Goal: Information Seeking & Learning: Learn about a topic

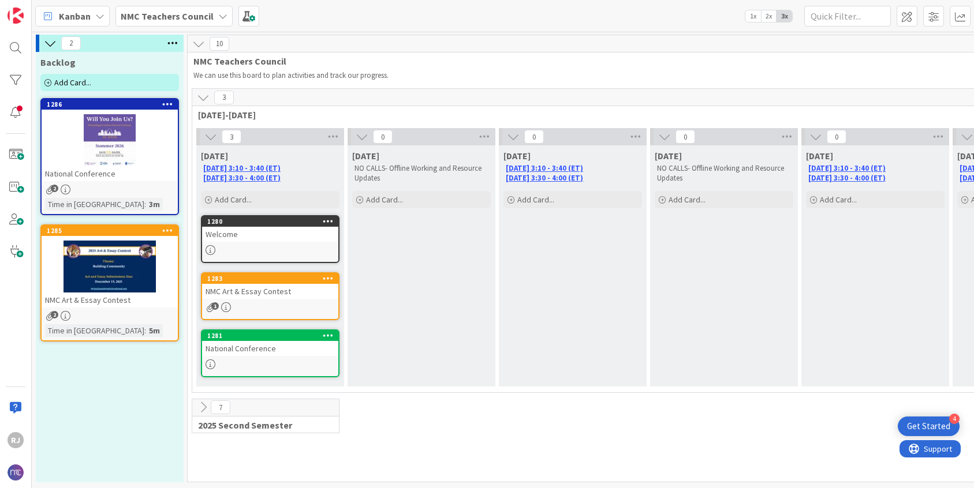
drag, startPoint x: 243, startPoint y: 297, endPoint x: 648, endPoint y: 2, distance: 501.5
click at [264, 243] on div "1280 Welcome" at bounding box center [270, 239] width 139 height 48
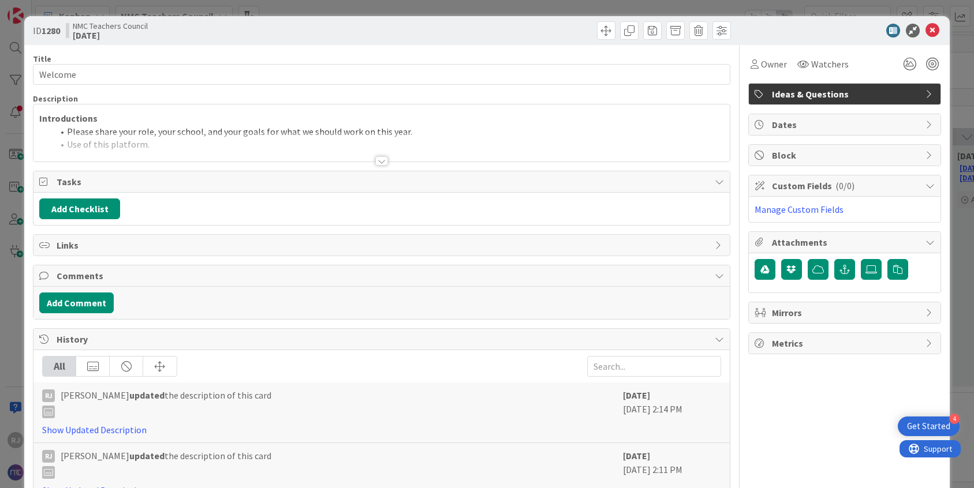
click at [383, 161] on div at bounding box center [381, 160] width 13 height 9
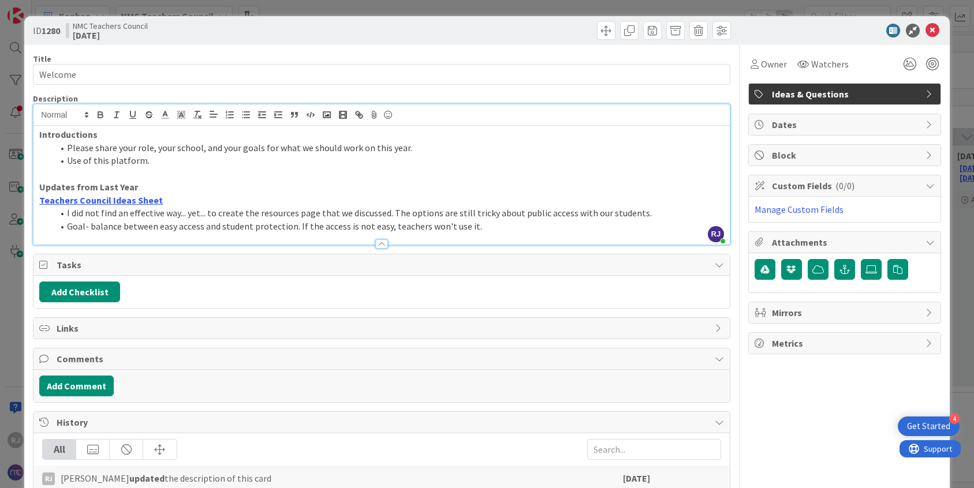
scroll to position [1, 0]
click at [934, 28] on icon at bounding box center [933, 30] width 14 height 14
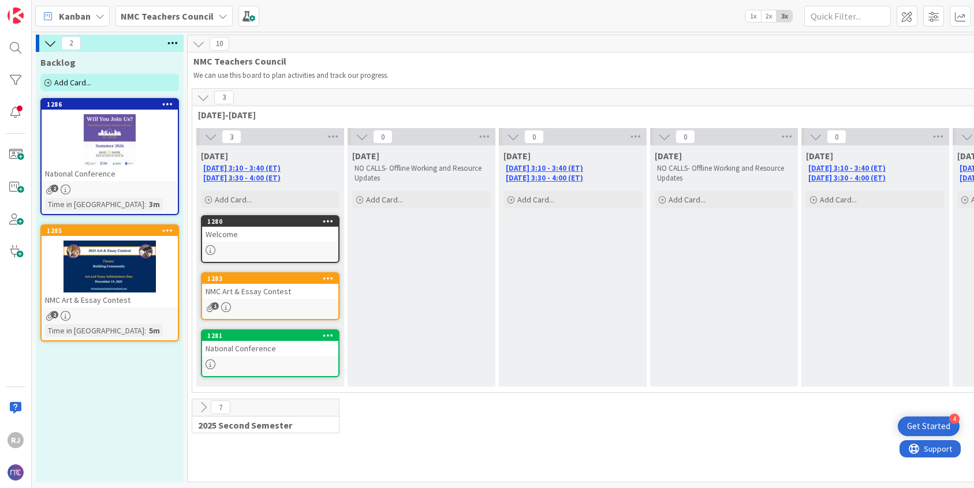
click at [101, 261] on div at bounding box center [110, 267] width 136 height 52
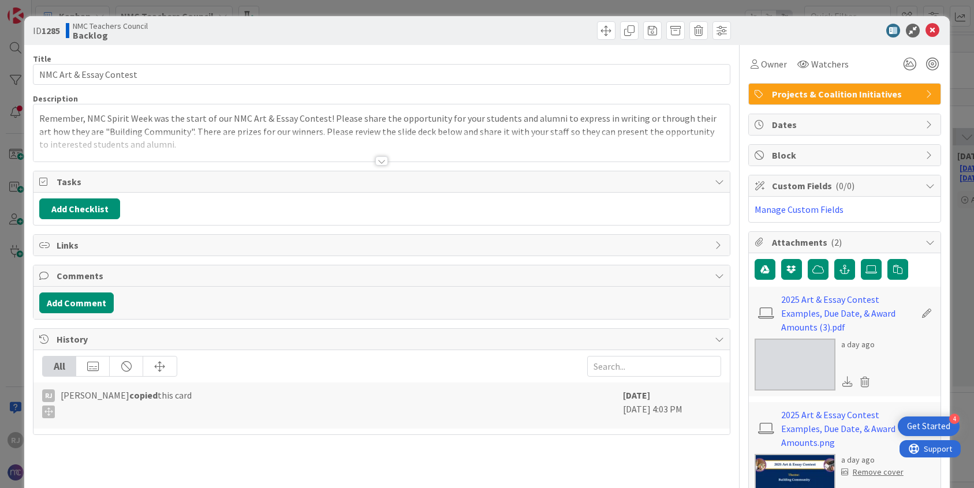
click at [382, 159] on div at bounding box center [381, 160] width 13 height 9
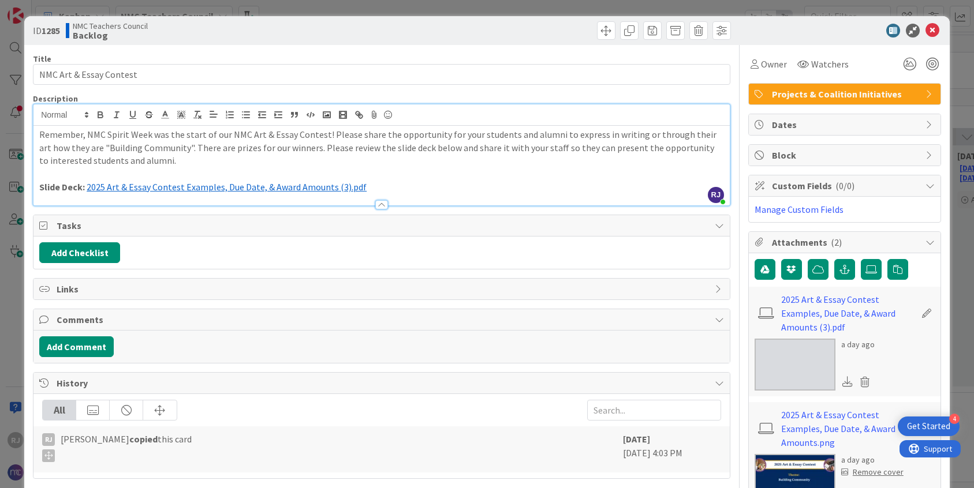
click at [289, 185] on span "2025 Art & Essay Contest Examples, Due Date, & Award Amounts (3).pdf" at bounding box center [227, 187] width 280 height 12
click at [934, 30] on icon at bounding box center [933, 31] width 14 height 14
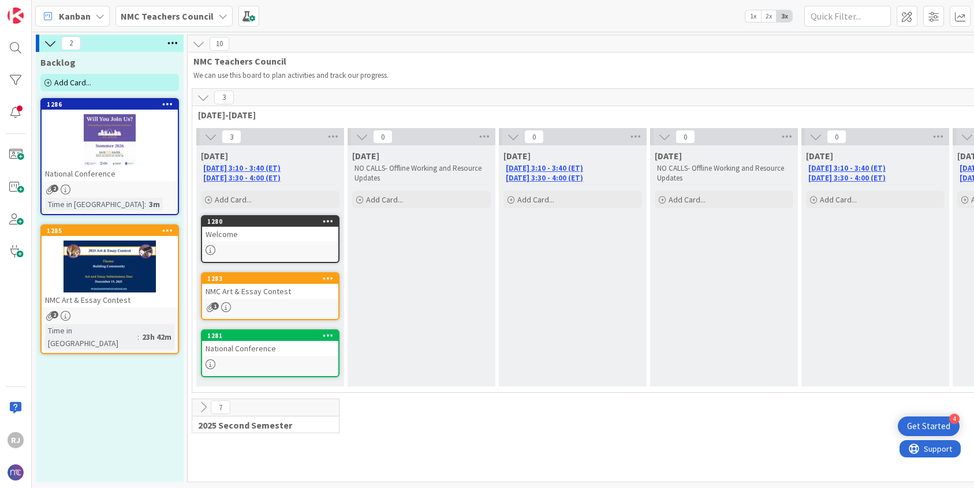
click at [271, 348] on div "National Conference" at bounding box center [270, 348] width 136 height 15
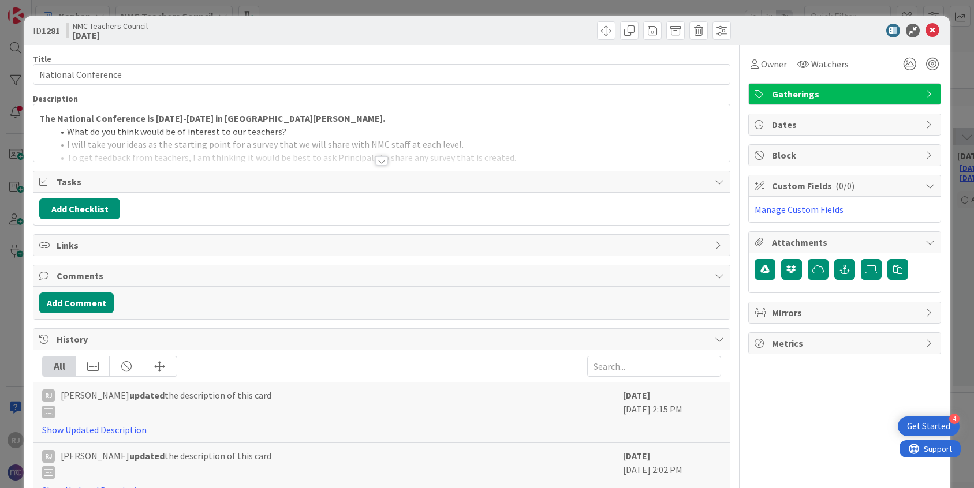
click at [383, 161] on div at bounding box center [381, 160] width 13 height 9
